Goal: Task Accomplishment & Management: Complete application form

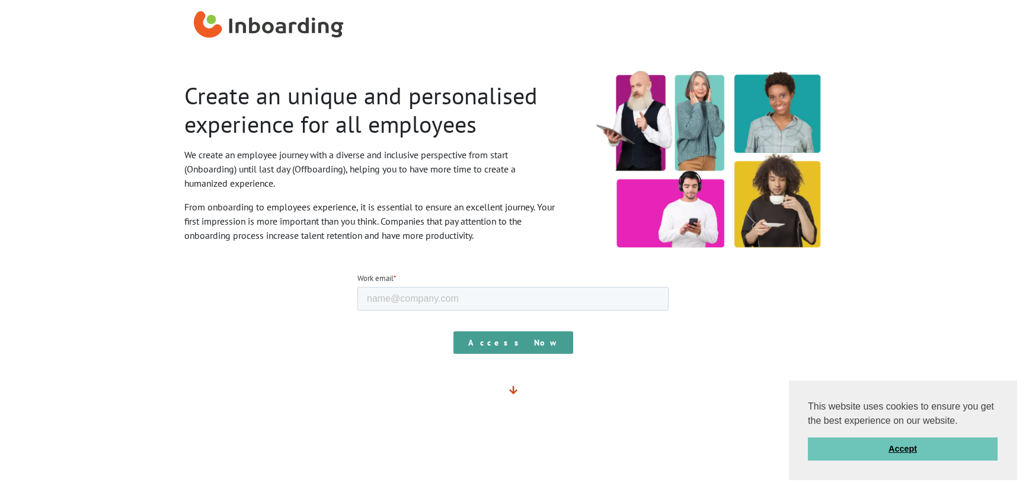
click at [849, 460] on link "Accept" at bounding box center [903, 449] width 190 height 24
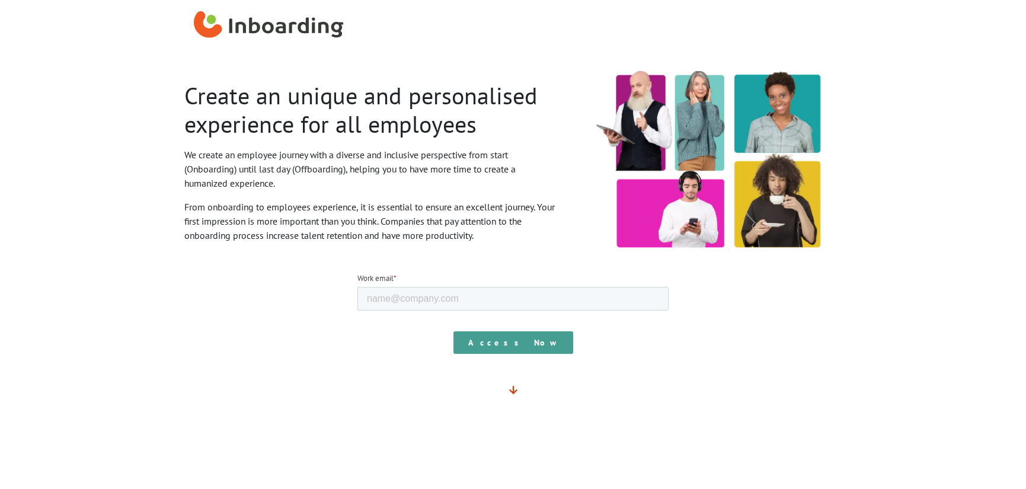
drag, startPoint x: 513, startPoint y: 382, endPoint x: 522, endPoint y: 388, distance: 11.2
click at [519, 385] on div at bounding box center [513, 394] width 658 height 33
click at [517, 348] on input "Access Now" at bounding box center [513, 342] width 120 height 23
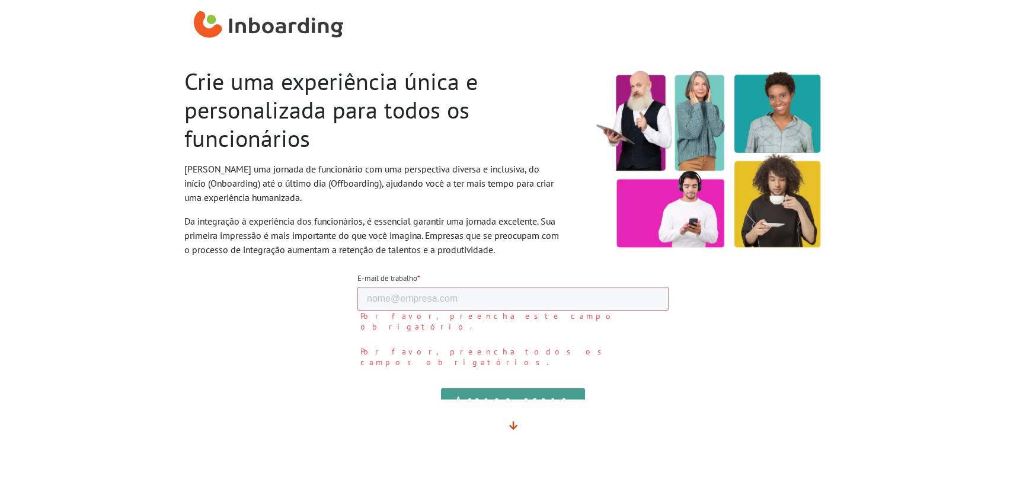
click at [568, 312] on label "Por favor, preencha este campo obrigatório." at bounding box center [514, 320] width 308 height 21
click at [559, 298] on input "E-mail de trabalho *" at bounding box center [512, 298] width 311 height 24
type input "[EMAIL_ADDRESS][DOMAIN_NAME]"
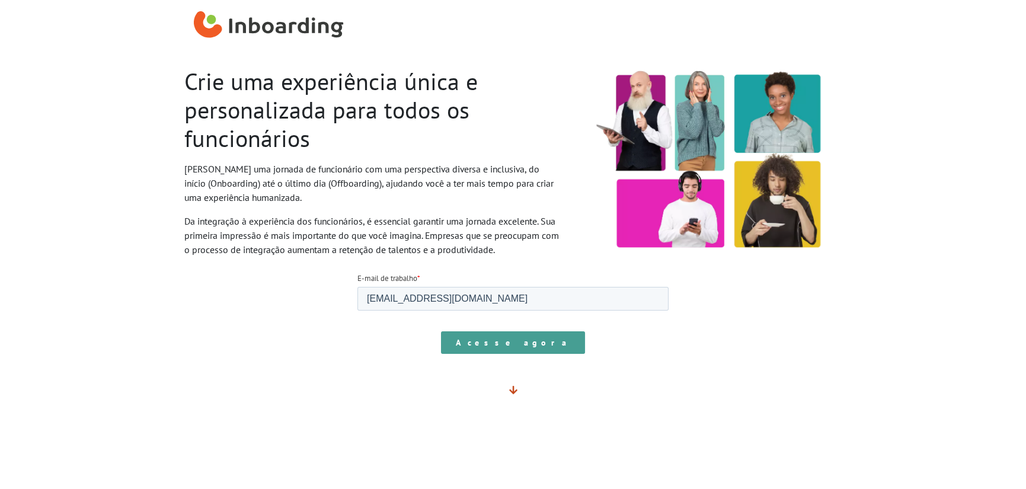
click at [499, 337] on input "Acesse agora" at bounding box center [513, 342] width 144 height 23
type input "Access Now"
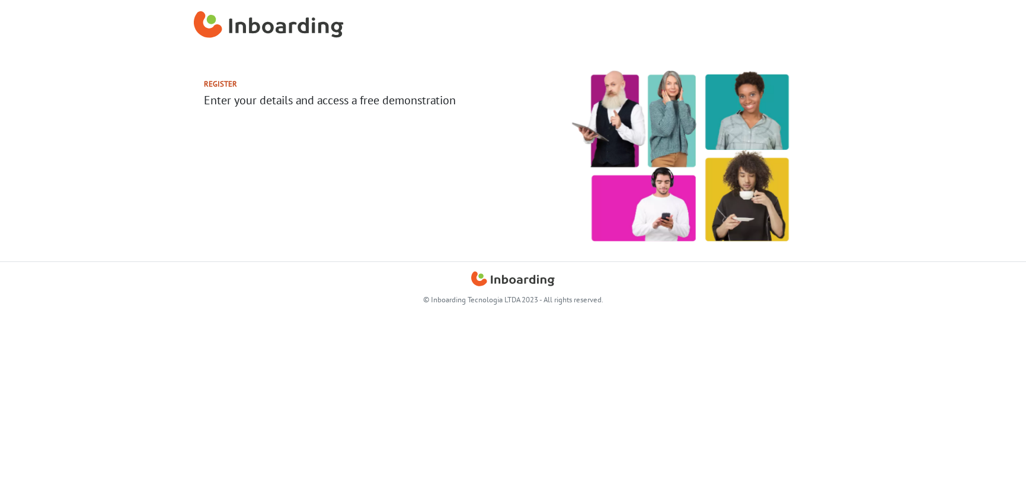
select select "BR"
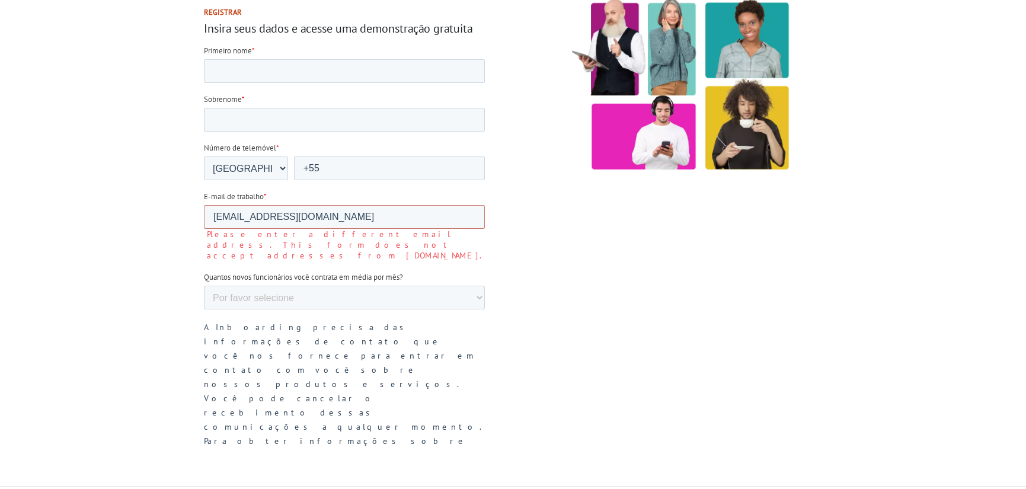
scroll to position [113, 0]
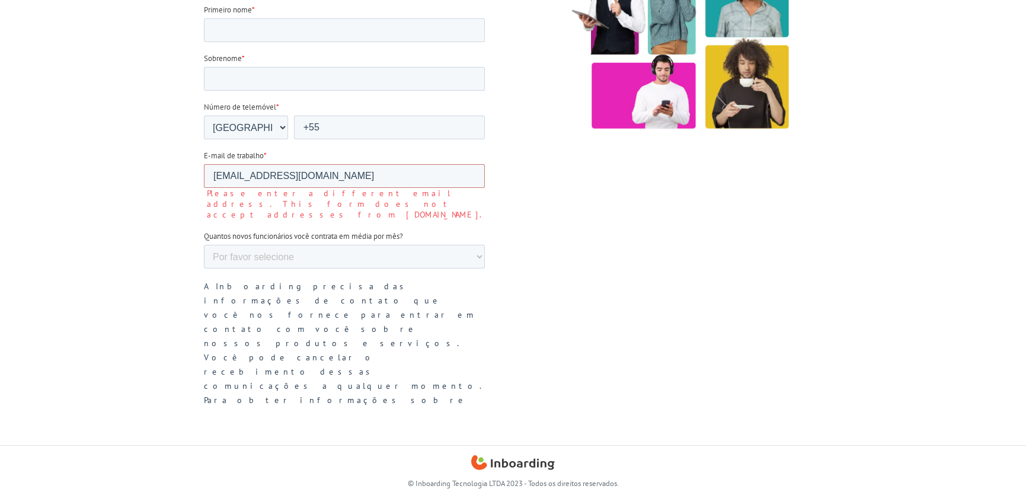
click at [252, 45] on form "Primeiro nome * Sobrenome * Número de telemóvel * * [GEOGRAPHIC_DATA] ([GEOGRAP…" at bounding box center [343, 275] width 281 height 542
click at [257, 40] on input "Primeiro nome *" at bounding box center [343, 30] width 281 height 24
type input "[PERSON_NAME]"
type input "SILVA"
click at [383, 123] on input "+55" at bounding box center [388, 128] width 191 height 24
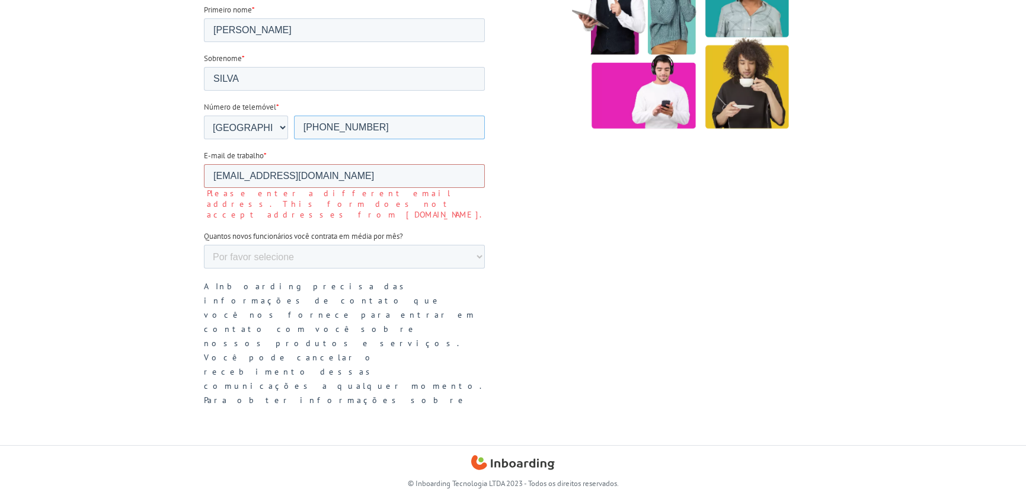
type input "[PHONE_NUMBER]"
click at [329, 246] on select "Por favor selecione 0-5 5-10 10-50 [PHONE_NUMBER]+" at bounding box center [343, 257] width 281 height 24
select select "0-5"
click at [203, 245] on select "Por favor selecione 0-5 5-10 10-50 [PHONE_NUMBER]+" at bounding box center [343, 257] width 281 height 24
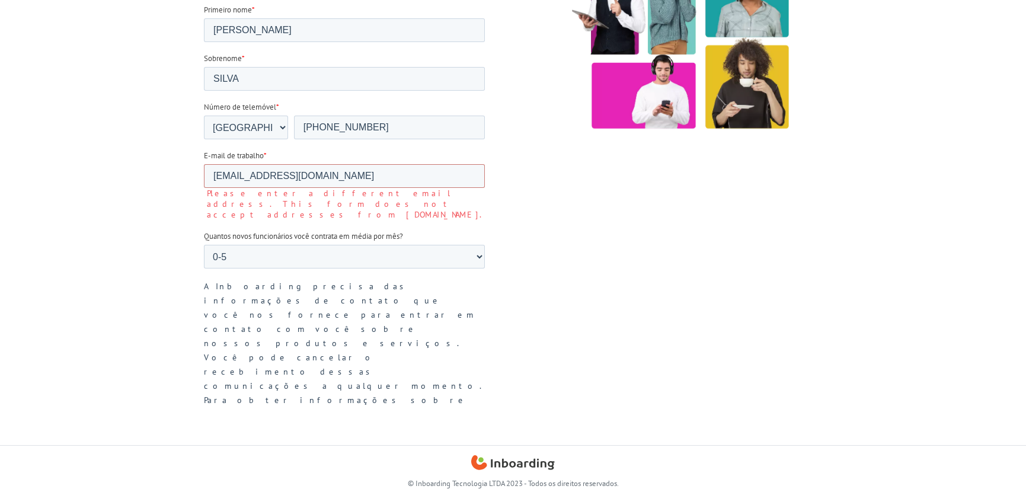
scroll to position [0, 0]
